Goal: Task Accomplishment & Management: Use online tool/utility

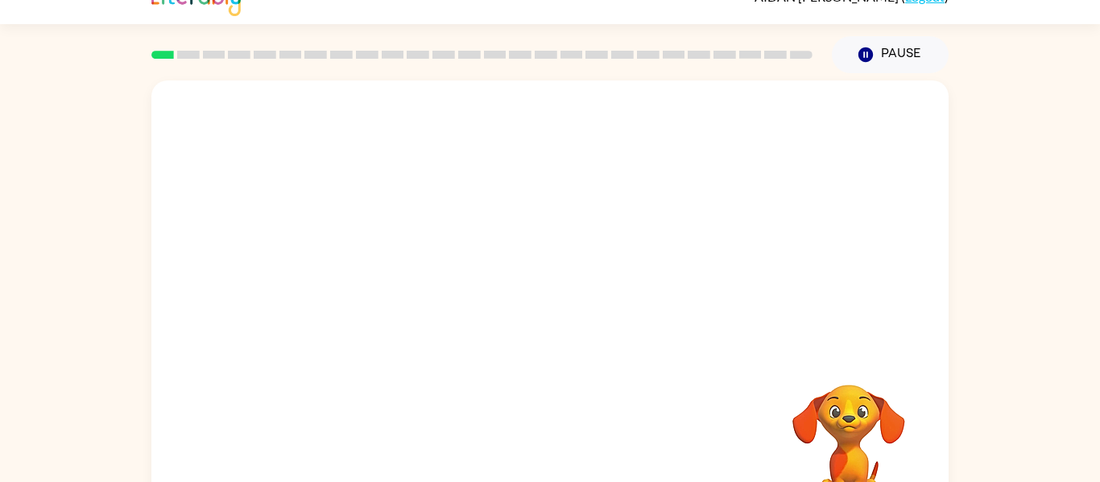
scroll to position [84, 0]
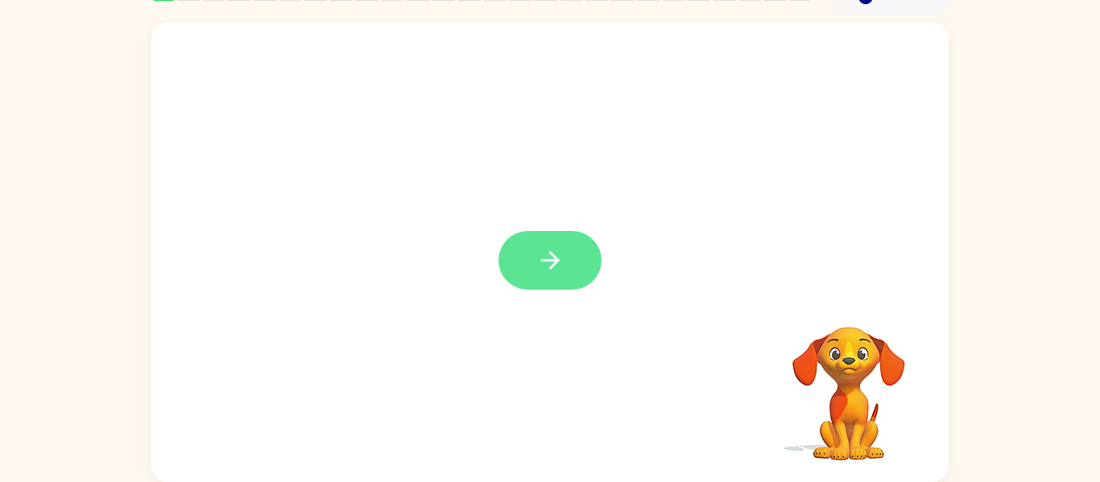
click at [587, 252] on button "button" at bounding box center [550, 260] width 103 height 59
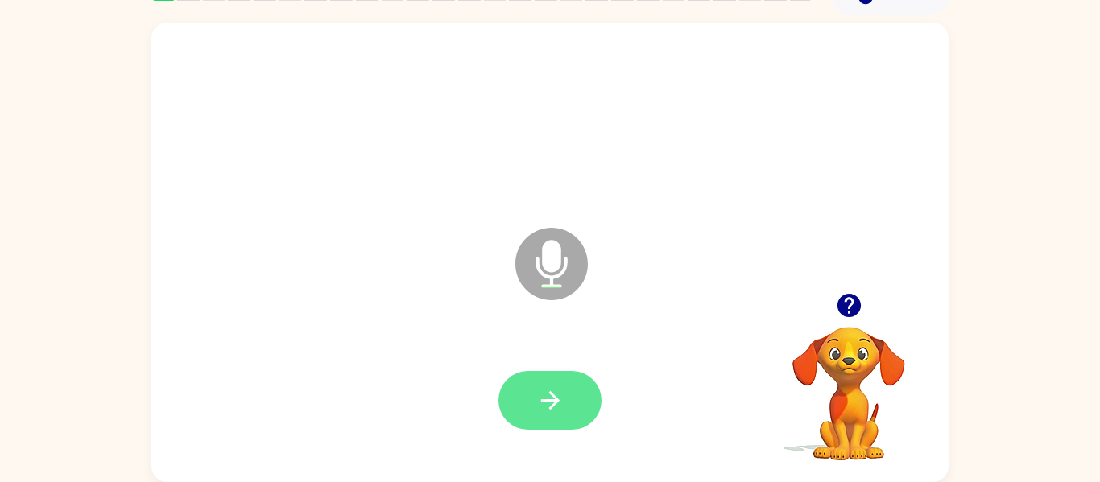
click at [561, 398] on icon "button" at bounding box center [550, 401] width 28 height 28
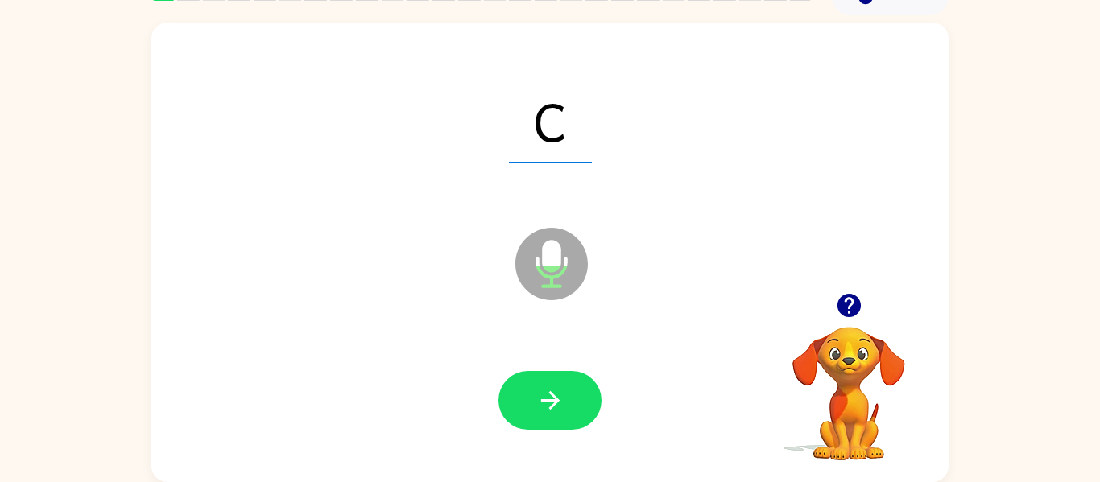
click at [561, 398] on icon "button" at bounding box center [550, 401] width 28 height 28
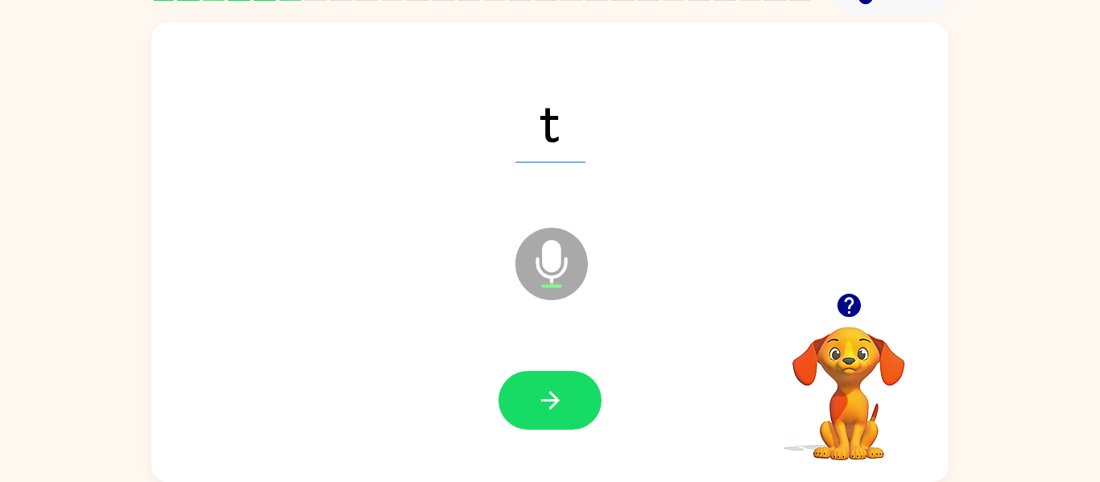
click at [561, 398] on icon "button" at bounding box center [550, 401] width 28 height 28
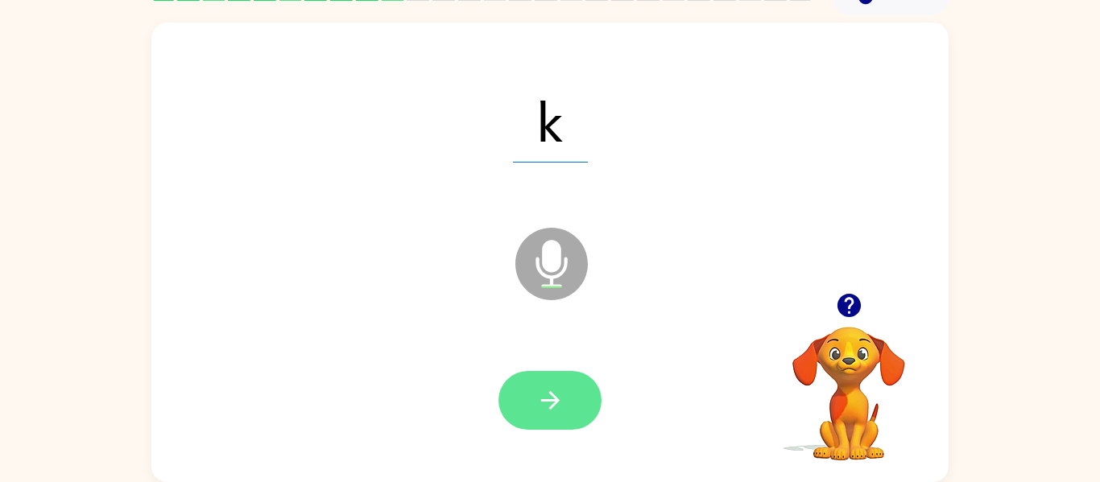
click at [552, 415] on button "button" at bounding box center [550, 400] width 103 height 59
click at [562, 382] on button "button" at bounding box center [550, 400] width 103 height 59
click at [546, 391] on icon "button" at bounding box center [550, 401] width 28 height 28
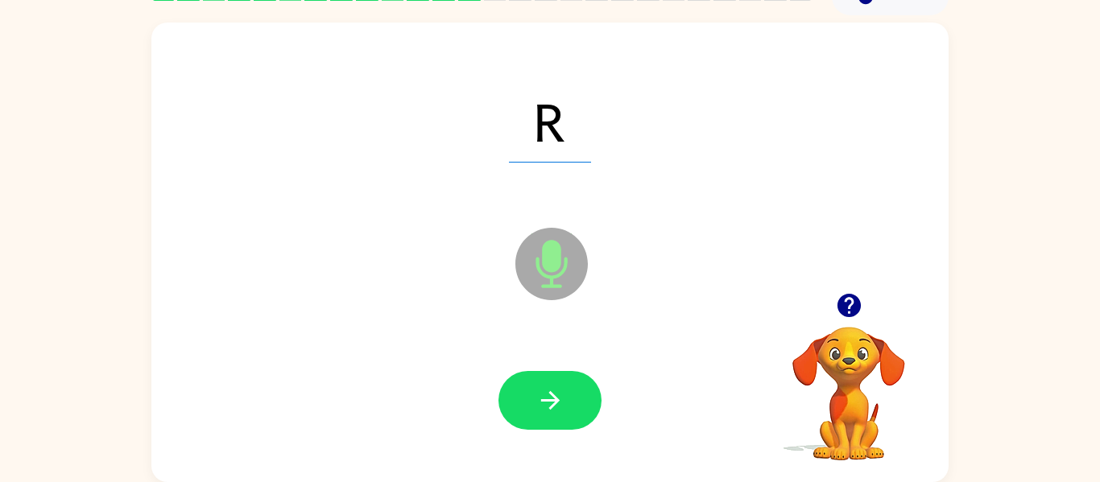
click at [546, 391] on icon "button" at bounding box center [550, 401] width 28 height 28
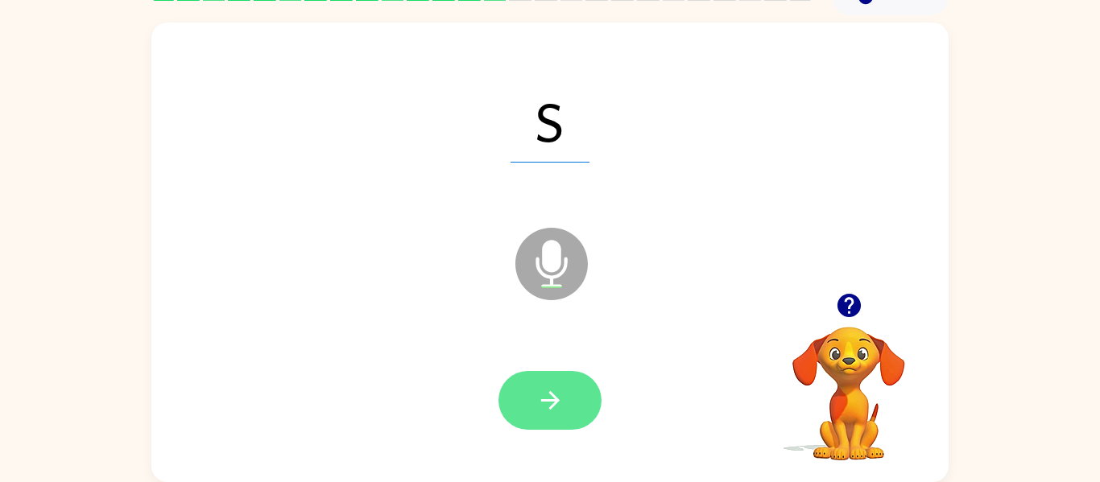
click at [541, 376] on button "button" at bounding box center [550, 400] width 103 height 59
click at [541, 378] on button "button" at bounding box center [550, 400] width 103 height 59
click at [565, 386] on button "button" at bounding box center [550, 400] width 103 height 59
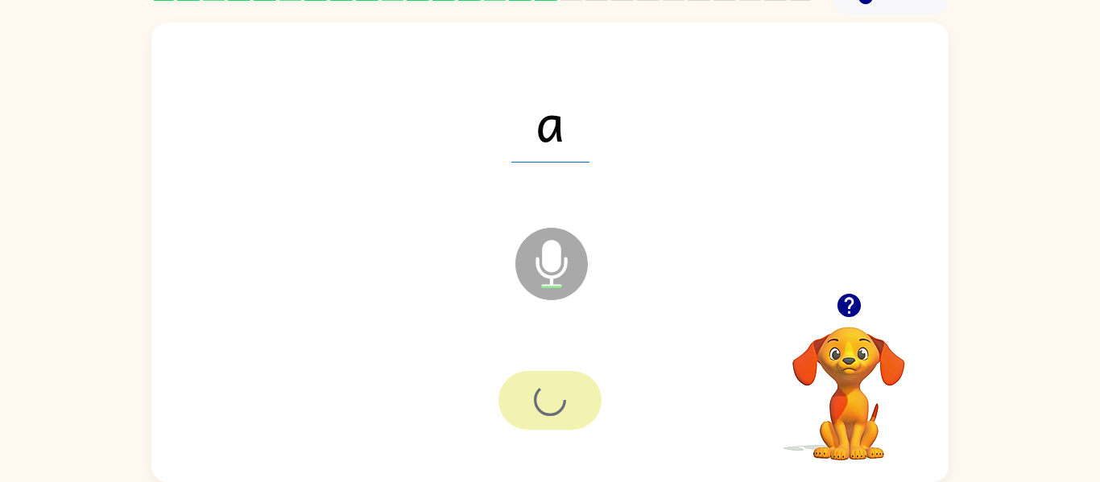
click at [565, 386] on div at bounding box center [550, 400] width 103 height 59
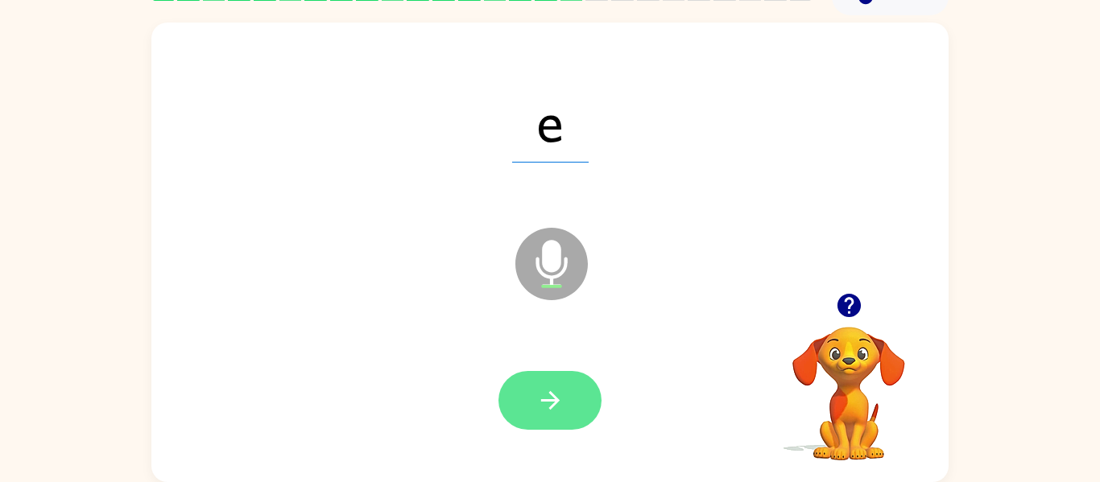
click at [560, 402] on icon "button" at bounding box center [550, 401] width 28 height 28
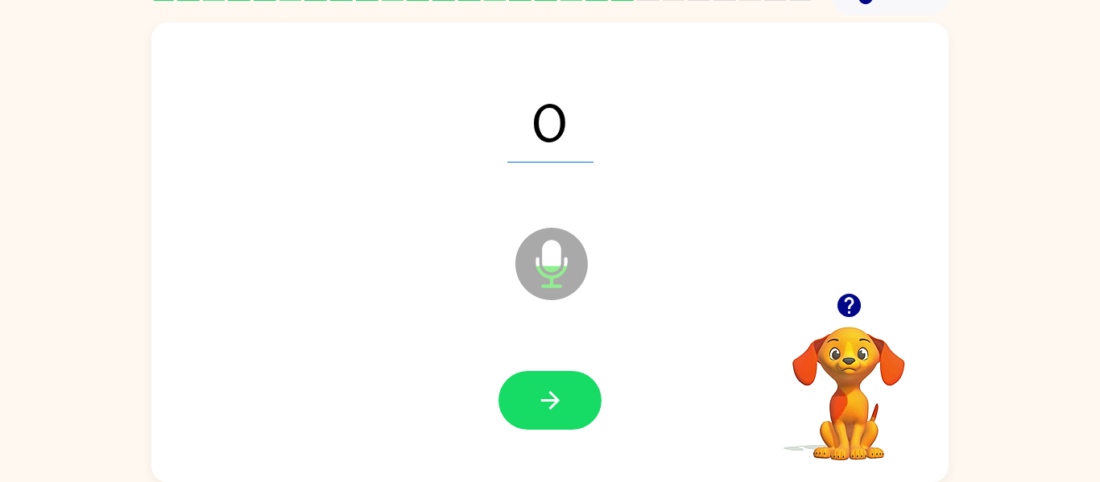
click at [851, 296] on icon "button" at bounding box center [848, 305] width 23 height 23
click at [532, 390] on button "button" at bounding box center [550, 400] width 103 height 59
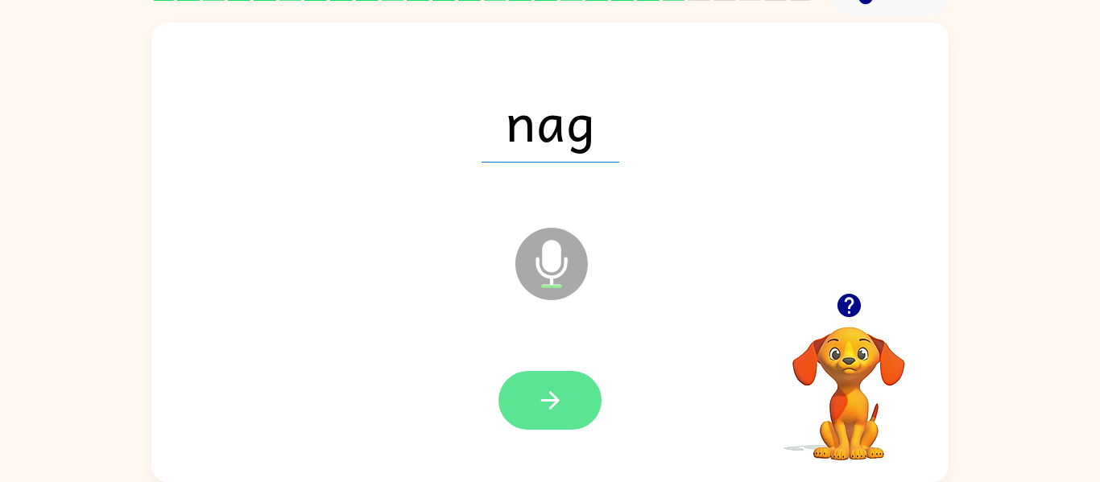
click at [548, 404] on icon "button" at bounding box center [550, 401] width 28 height 28
click at [536, 406] on icon "button" at bounding box center [550, 401] width 28 height 28
click at [537, 405] on icon "button" at bounding box center [550, 401] width 28 height 28
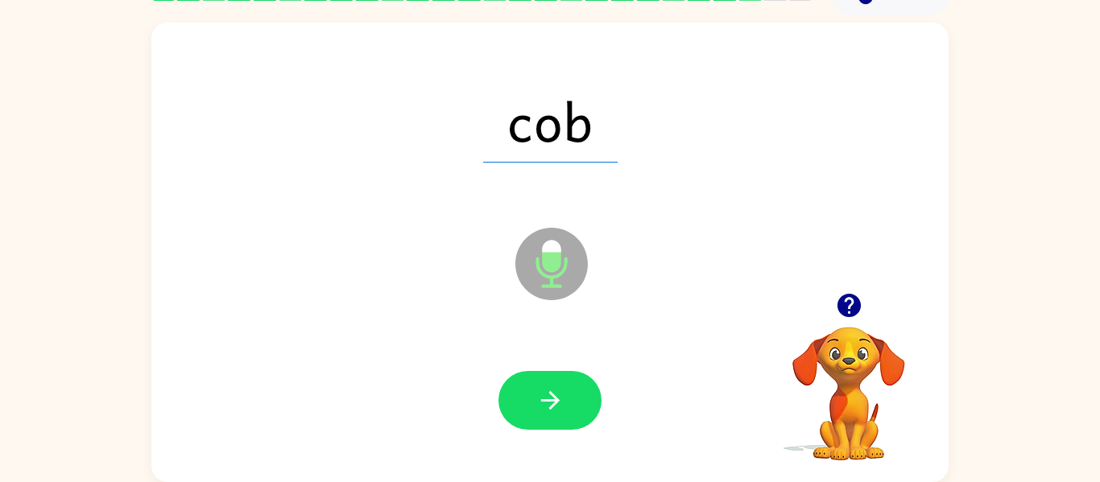
click at [537, 405] on icon "button" at bounding box center [550, 401] width 28 height 28
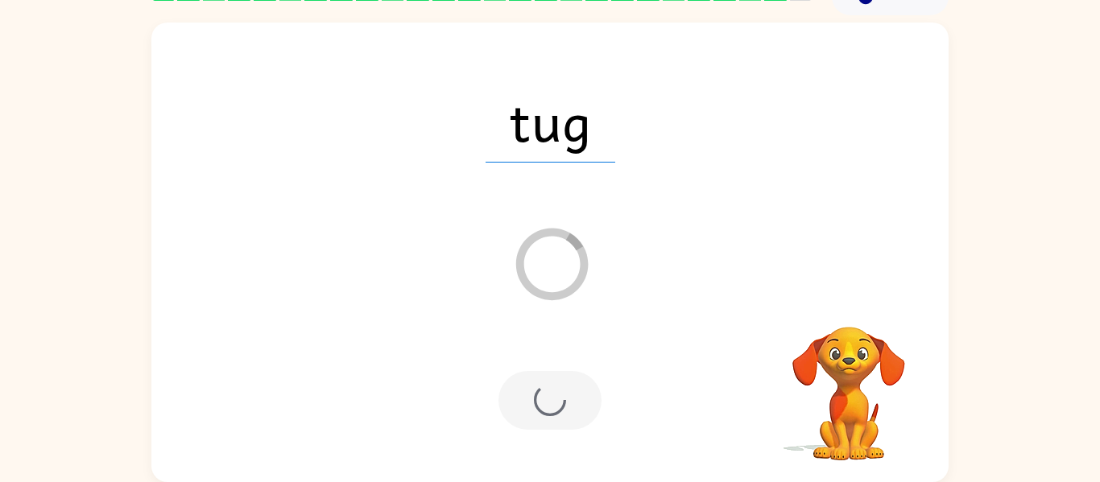
scroll to position [55, 0]
